Goal: Communication & Community: Answer question/provide support

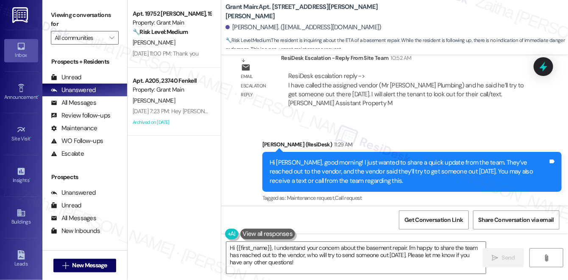
scroll to position [2517, 0]
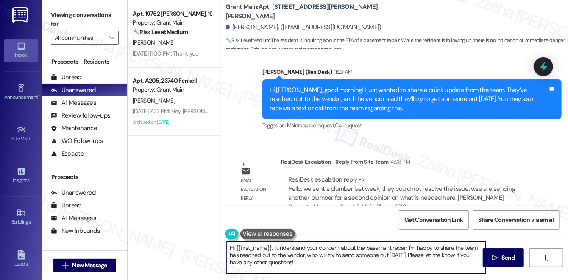
drag, startPoint x: 272, startPoint y: 245, endPoint x: 285, endPoint y: 264, distance: 22.7
click at [285, 264] on textarea "Hi {{first_name}}, I understand your concern about the basement repair. I'm hap…" at bounding box center [355, 258] width 259 height 32
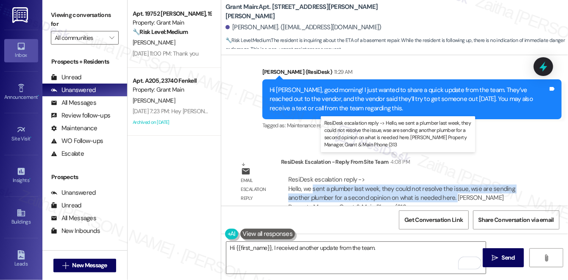
drag, startPoint x: 312, startPoint y: 169, endPoint x: 453, endPoint y: 180, distance: 141.5
click at [453, 180] on div "ResiDesk escalation reply -> Hello, we sent a plumber last week, they could not…" at bounding box center [401, 193] width 227 height 36
copy div "sent a plumber last week, they could not resolve the issue, wse are sending ano…"
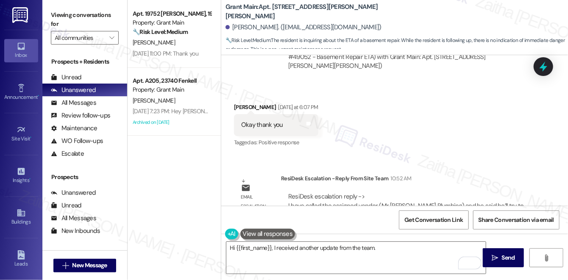
scroll to position [2363, 0]
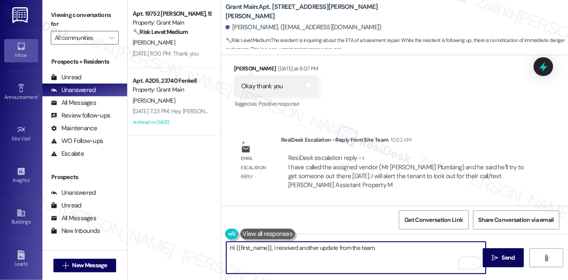
click at [389, 249] on textarea "Hi {{first_name}}, I received another update from the team." at bounding box center [355, 258] width 259 height 32
paste textarea "sent a plumber last week, they could not resolve the issue, wse are sending ano…"
type textarea "Hi {{first_name}}, I received another update from the team. They sent a plumber…"
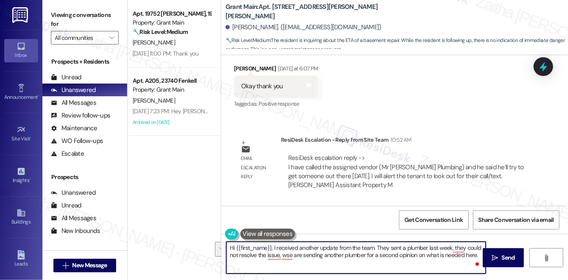
drag, startPoint x: 230, startPoint y: 247, endPoint x: 468, endPoint y: 261, distance: 238.2
click at [480, 264] on div "Hi {{first_name}}, I received another update from the team. They sent a plumber…" at bounding box center [356, 257] width 260 height 33
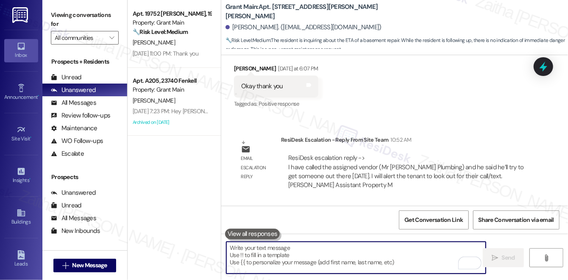
paste textarea "Hi {{first_name}}, I received another update from the team. A plumber was sent …"
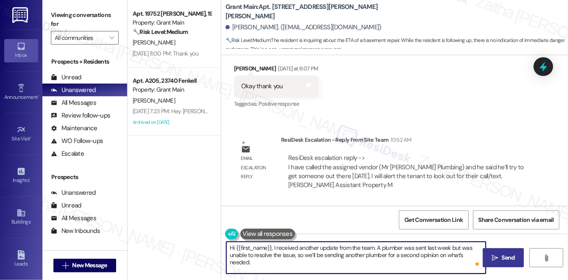
type textarea "Hi {{first_name}}, I received another update from the team. A plumber was sent …"
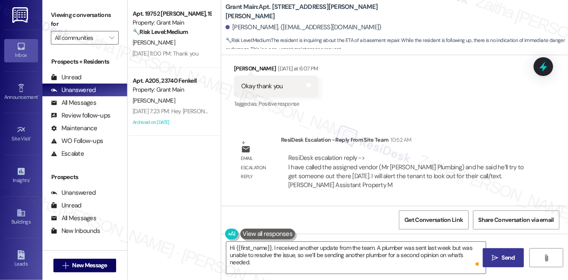
click at [497, 254] on icon "" at bounding box center [495, 257] width 6 height 7
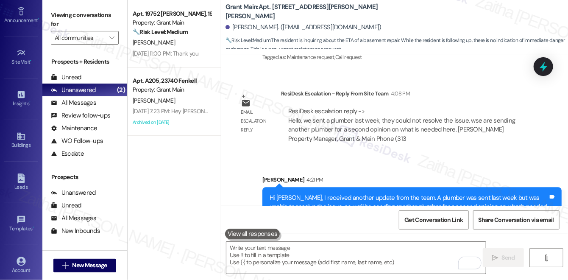
scroll to position [121, 0]
click at [17, 223] on div "Account" at bounding box center [21, 225] width 42 height 8
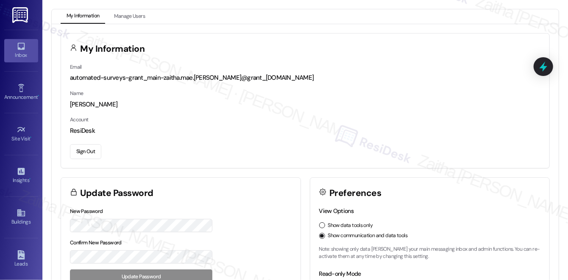
click at [15, 54] on div "Inbox" at bounding box center [21, 55] width 42 height 8
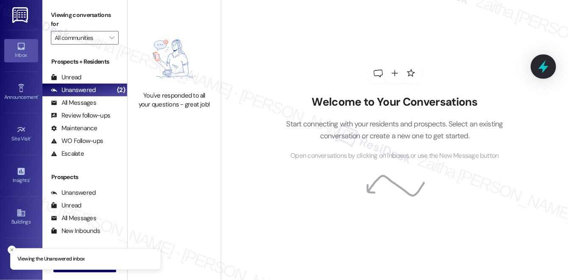
click at [547, 67] on icon at bounding box center [543, 66] width 10 height 13
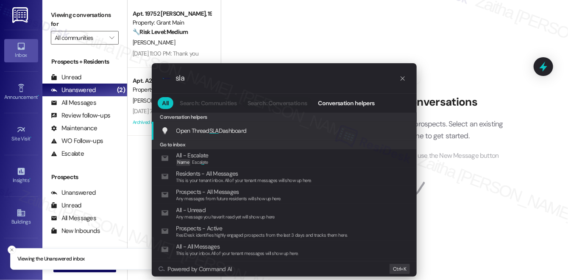
type input "sla"
click at [214, 129] on span "SLA" at bounding box center [213, 131] width 9 height 8
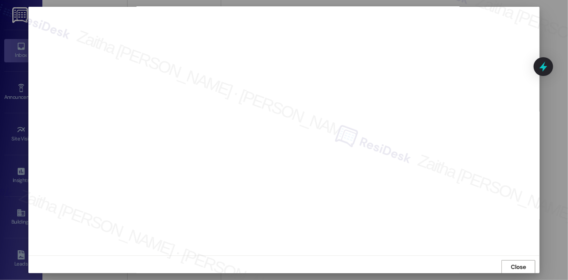
scroll to position [8, 0]
drag, startPoint x: 520, startPoint y: 260, endPoint x: 471, endPoint y: 248, distance: 49.8
click at [472, 248] on div "Close" at bounding box center [283, 136] width 511 height 274
click at [517, 257] on span "Close" at bounding box center [518, 262] width 18 height 13
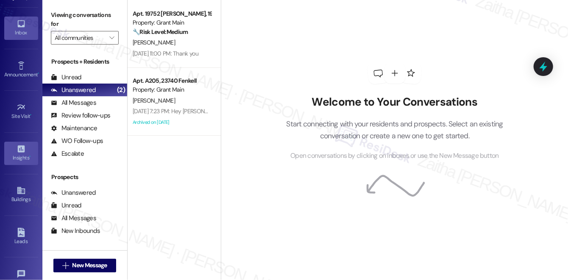
scroll to position [121, 0]
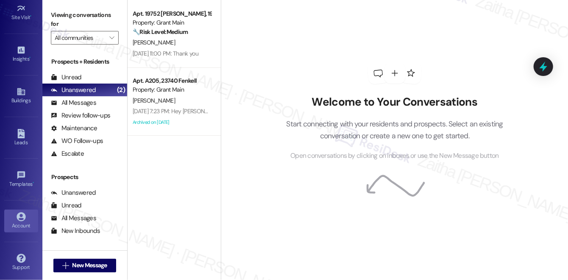
click at [14, 224] on div "Account" at bounding box center [21, 225] width 42 height 8
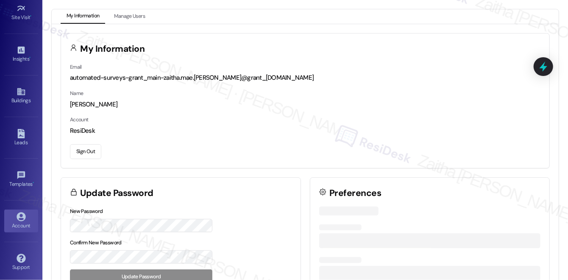
click at [86, 153] on button "Sign Out" at bounding box center [85, 151] width 31 height 15
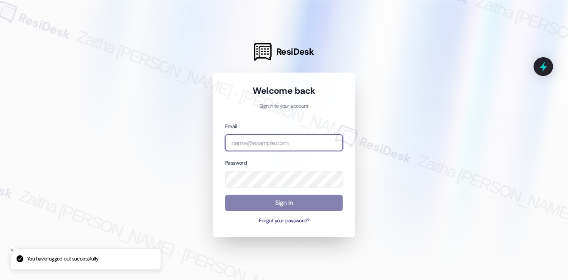
click at [243, 140] on input "email" at bounding box center [284, 142] width 118 height 17
type input "automated-surveys-brickvine-zaitha.mae.garcia@brickvine.com"
